Goal: Task Accomplishment & Management: Use online tool/utility

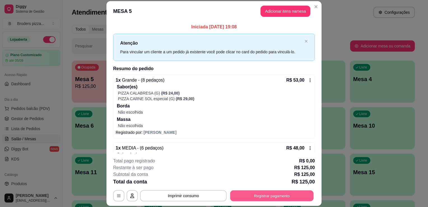
click at [246, 195] on button "Registrar pagamento" at bounding box center [271, 195] width 83 height 11
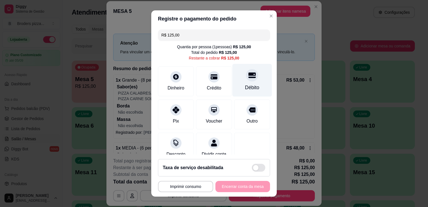
click at [246, 81] on div at bounding box center [252, 75] width 12 height 12
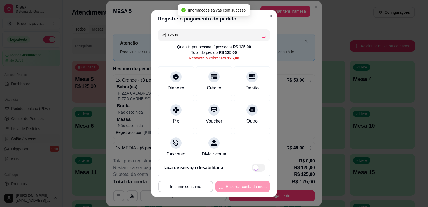
type input "R$ 0,00"
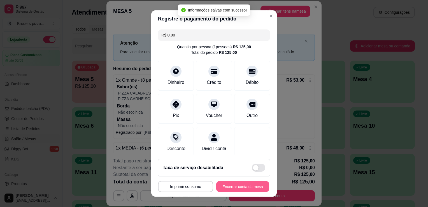
click at [236, 189] on button "Encerrar conta da mesa" at bounding box center [242, 186] width 53 height 11
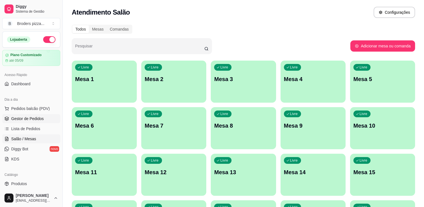
click at [32, 115] on link "Gestor de Pedidos" at bounding box center [31, 118] width 58 height 9
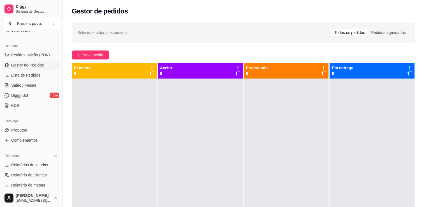
scroll to position [67, 0]
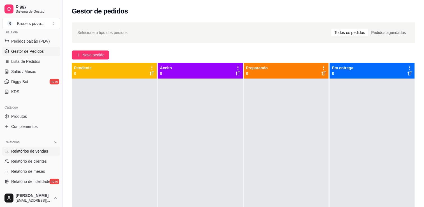
click at [45, 150] on span "Relatórios de vendas" at bounding box center [29, 151] width 37 height 6
select select "ALL"
select select "0"
